Goal: Navigation & Orientation: Find specific page/section

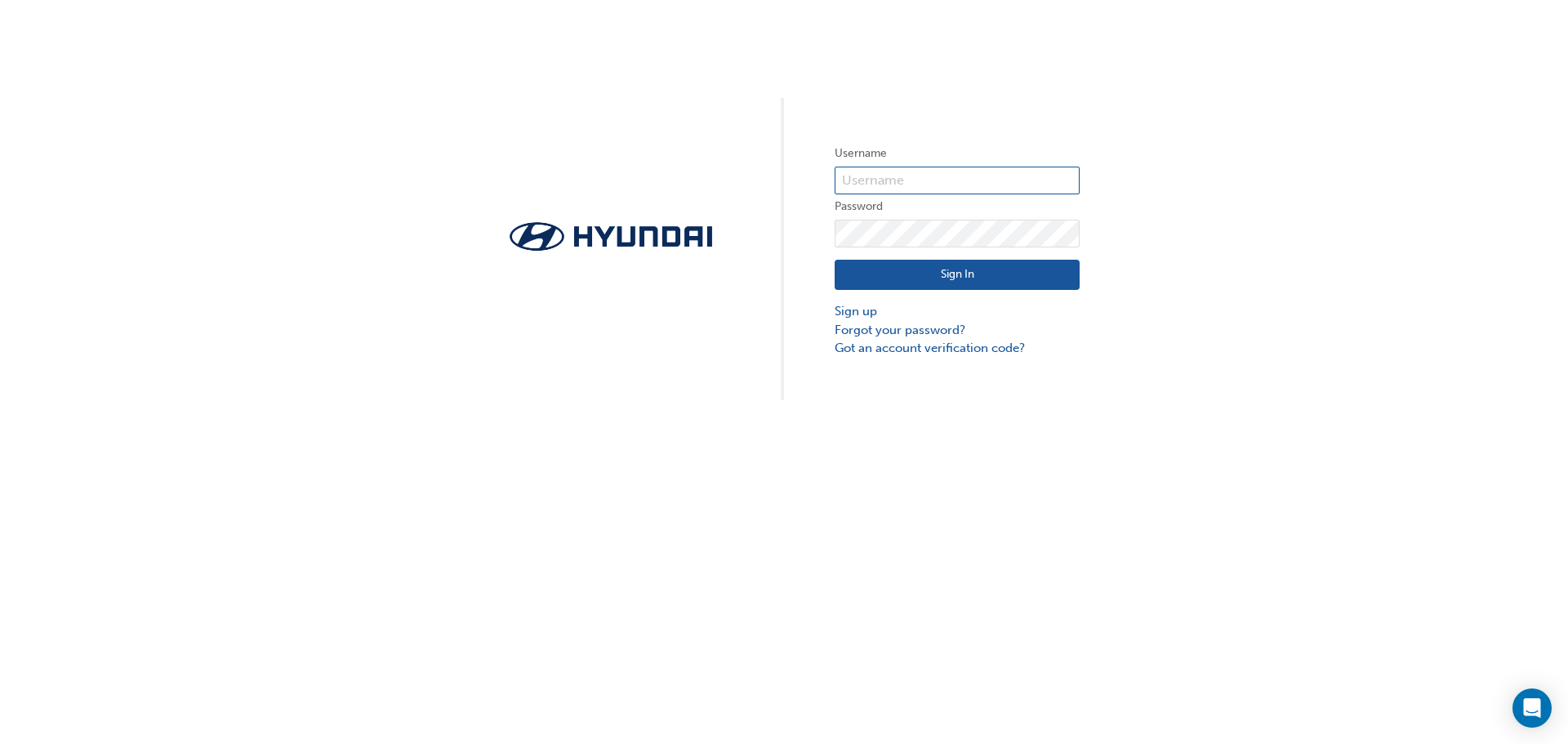
type input "22507"
click at [867, 265] on button "Sign In" at bounding box center [957, 275] width 245 height 31
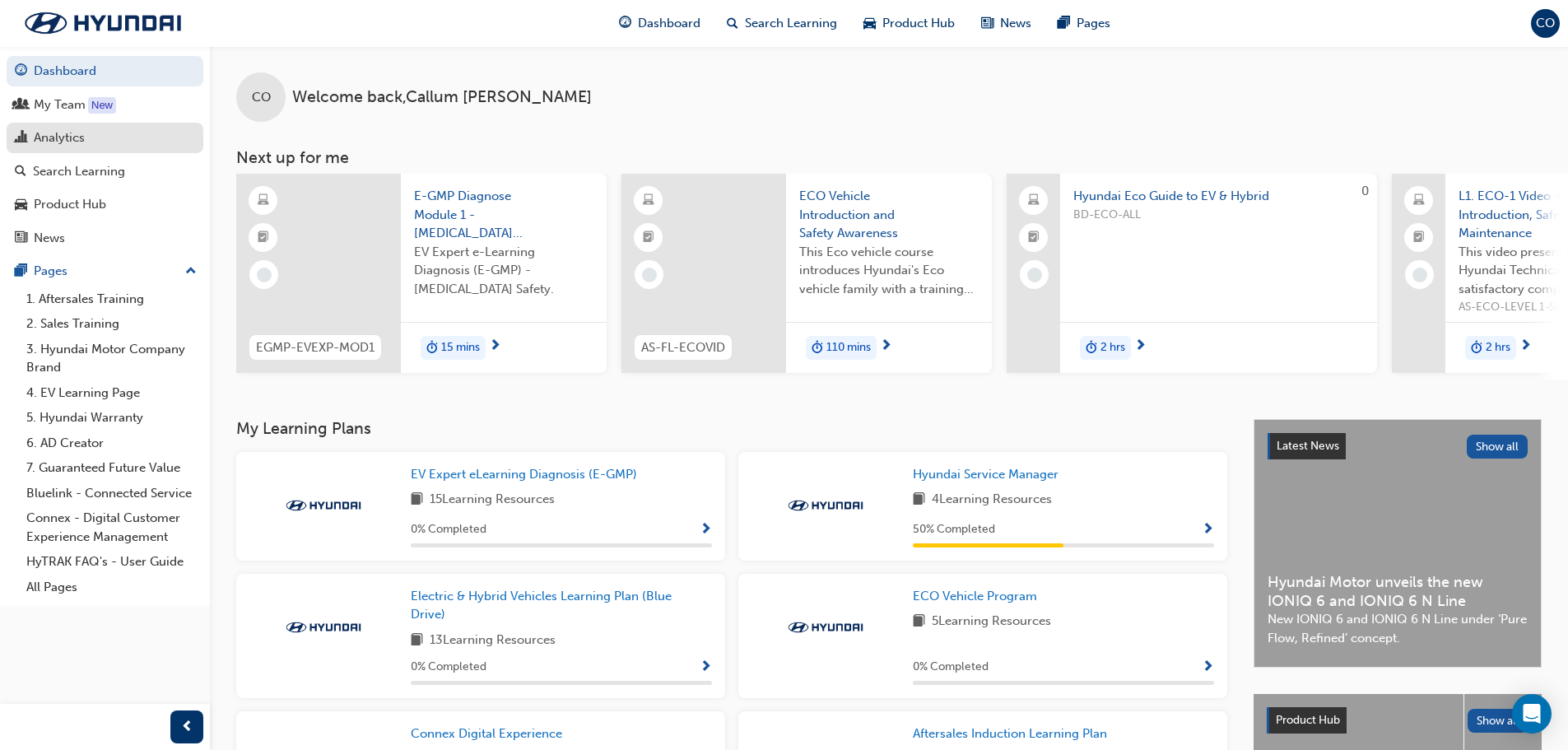
click at [57, 141] on div "Analytics" at bounding box center [58, 138] width 51 height 19
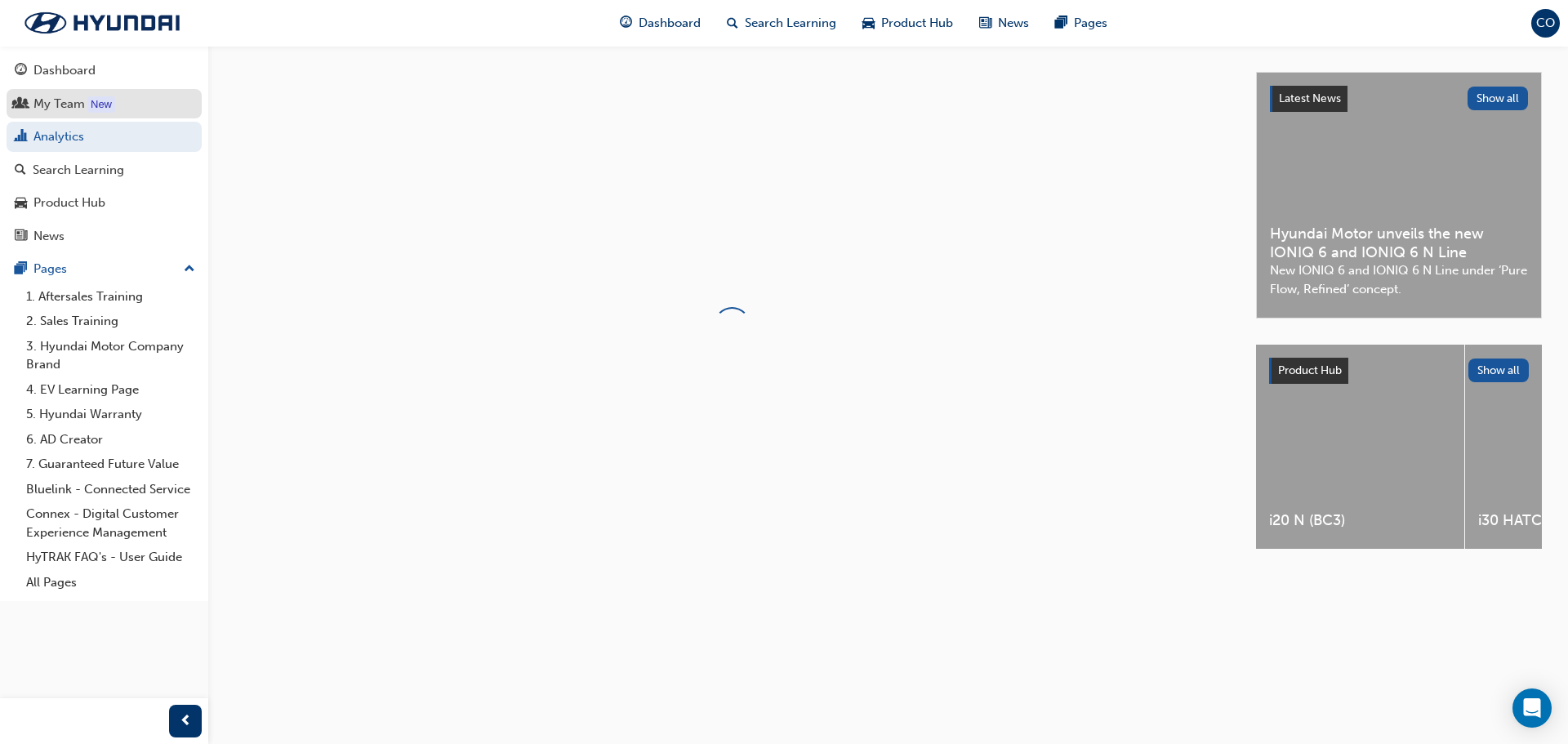
click at [50, 91] on link "My Team New" at bounding box center [104, 104] width 195 height 30
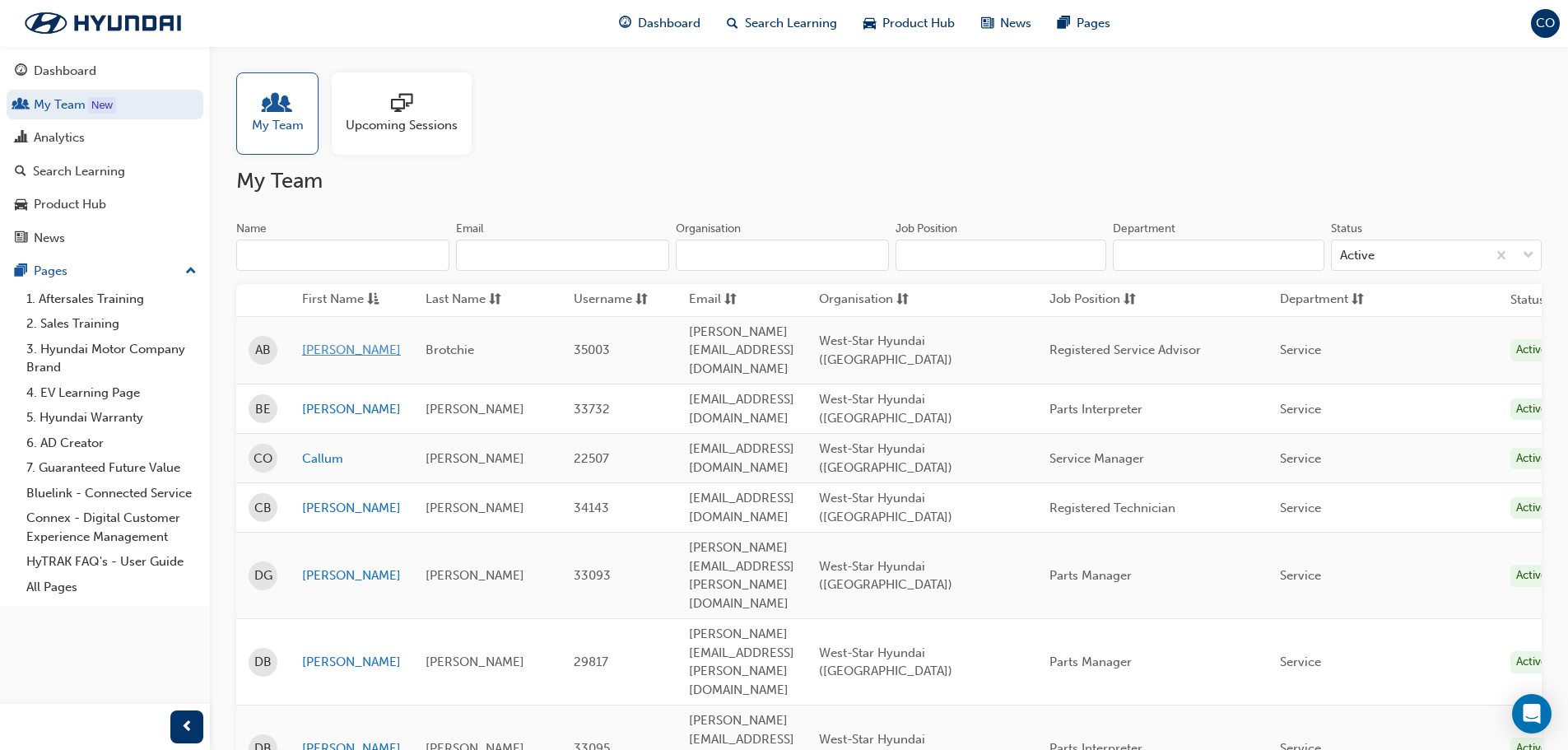
click at [320, 341] on link "[PERSON_NAME]" at bounding box center [352, 350] width 99 height 19
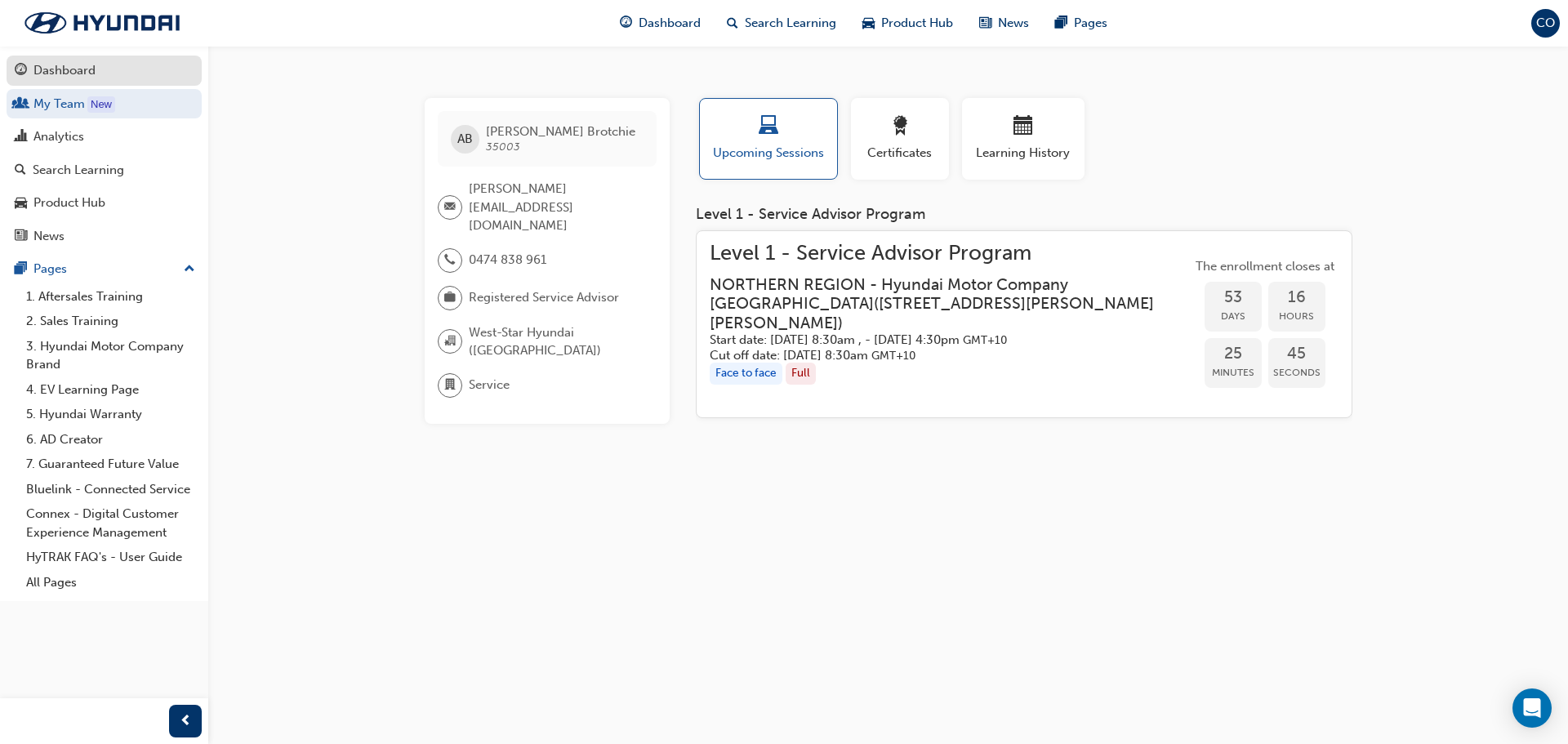
click at [125, 70] on div "Dashboard" at bounding box center [104, 71] width 179 height 21
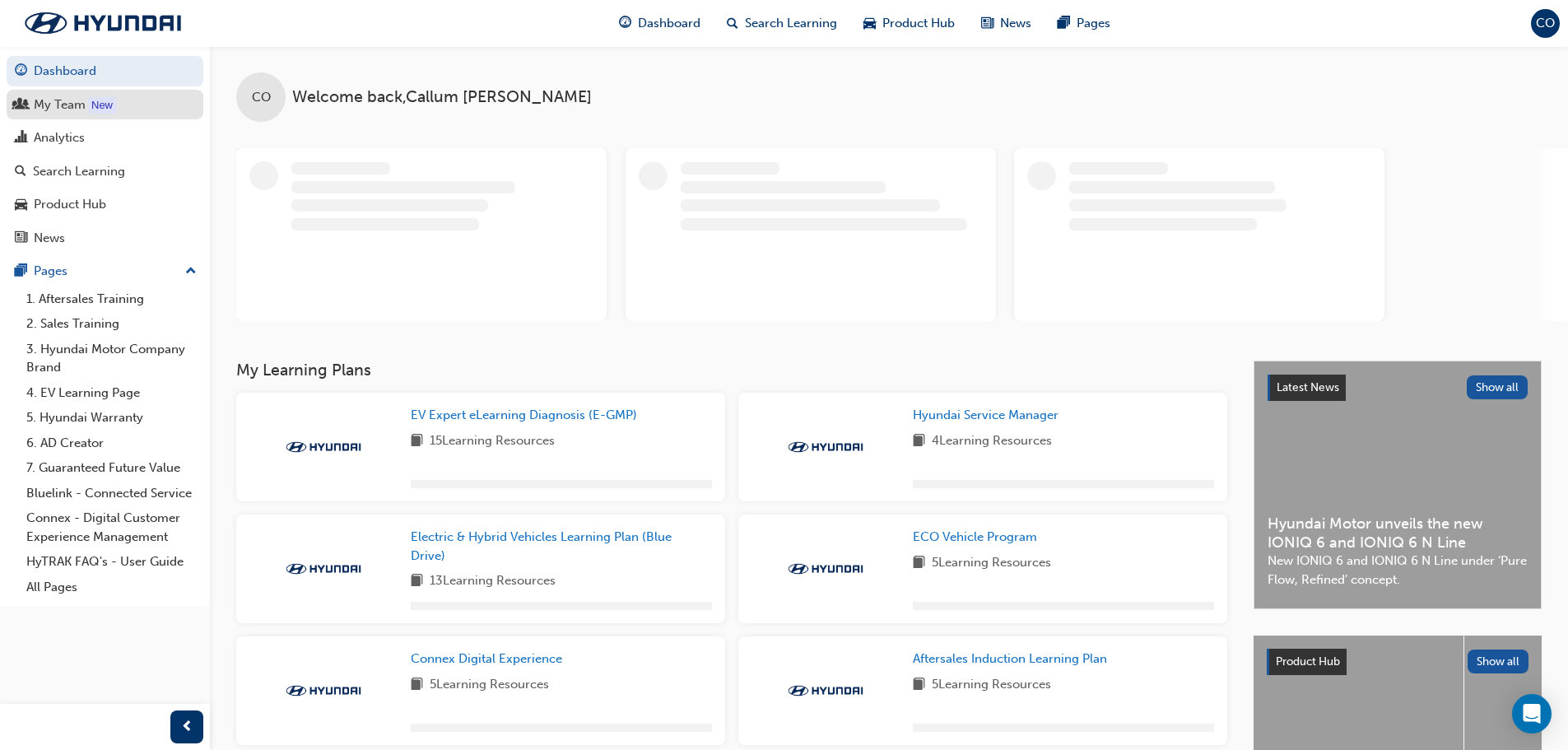
click at [29, 95] on div "My Team" at bounding box center [105, 105] width 180 height 21
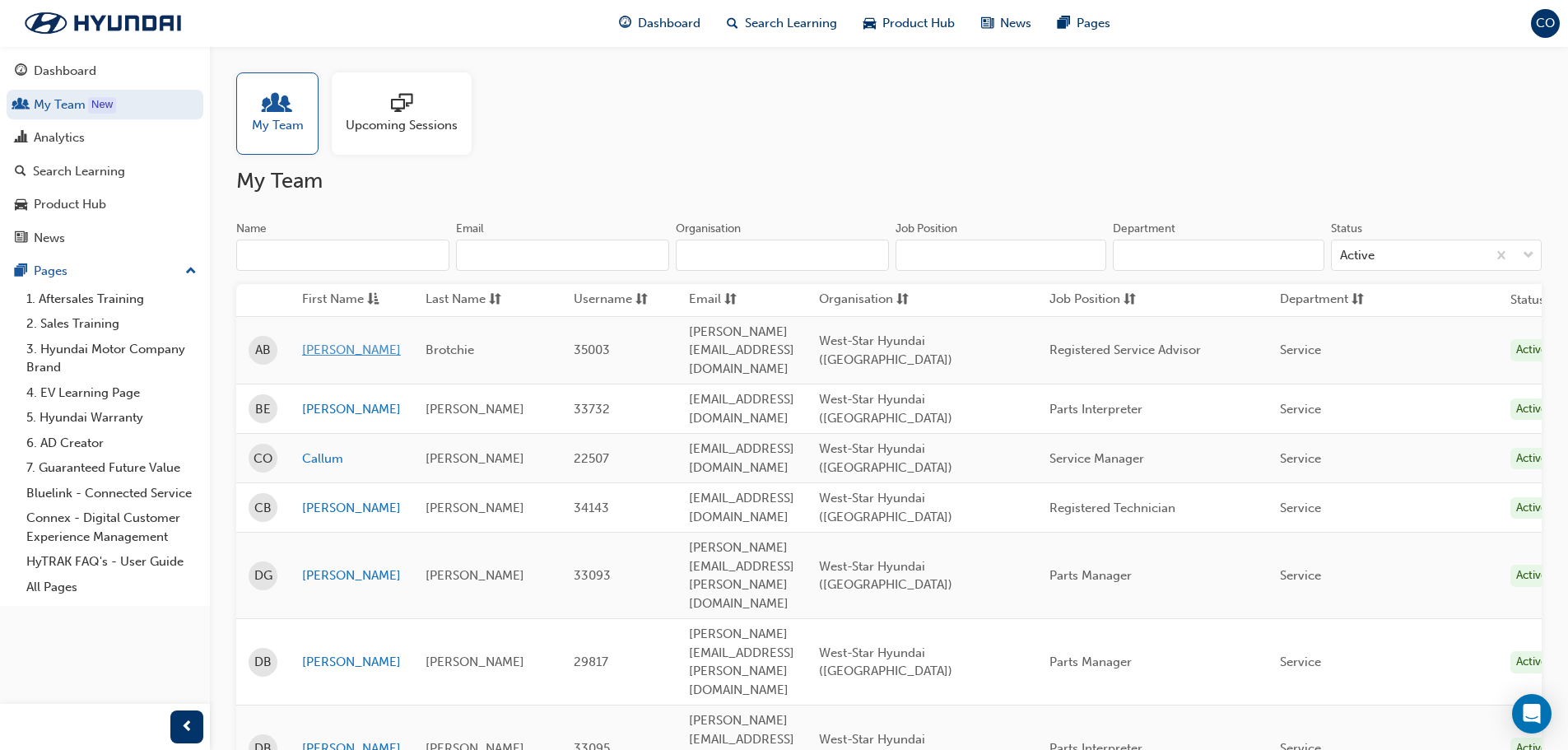
click at [318, 341] on link "[PERSON_NAME]" at bounding box center [352, 350] width 99 height 19
